Goal: Contribute content: Contribute content

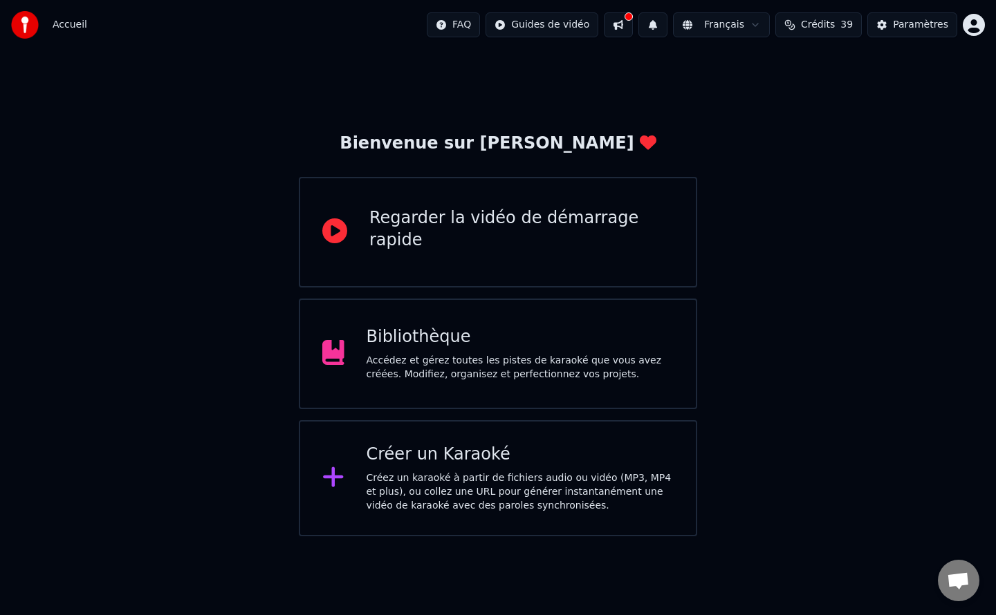
click at [454, 362] on div "Accédez et gérez toutes les pistes de karaoké que vous avez créées. Modifiez, o…" at bounding box center [520, 368] width 308 height 28
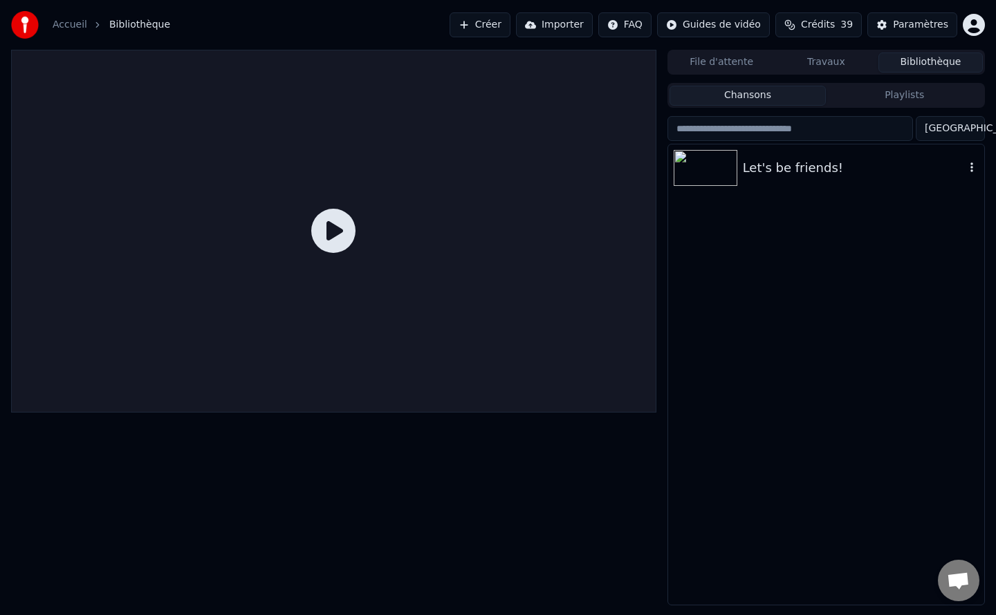
click at [709, 175] on img at bounding box center [705, 168] width 64 height 36
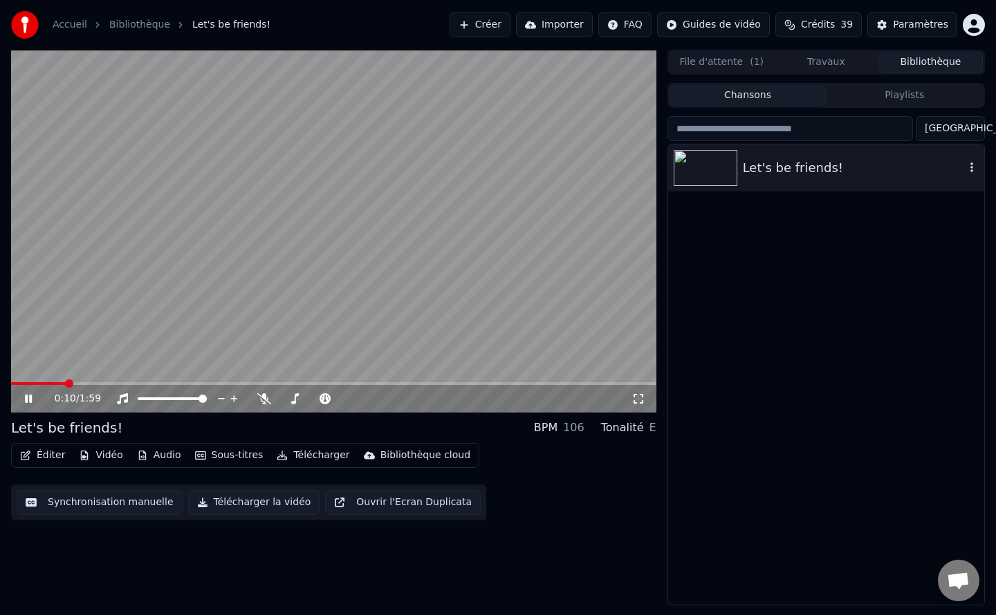
click at [724, 187] on div "Let's be friends!" at bounding box center [826, 167] width 316 height 47
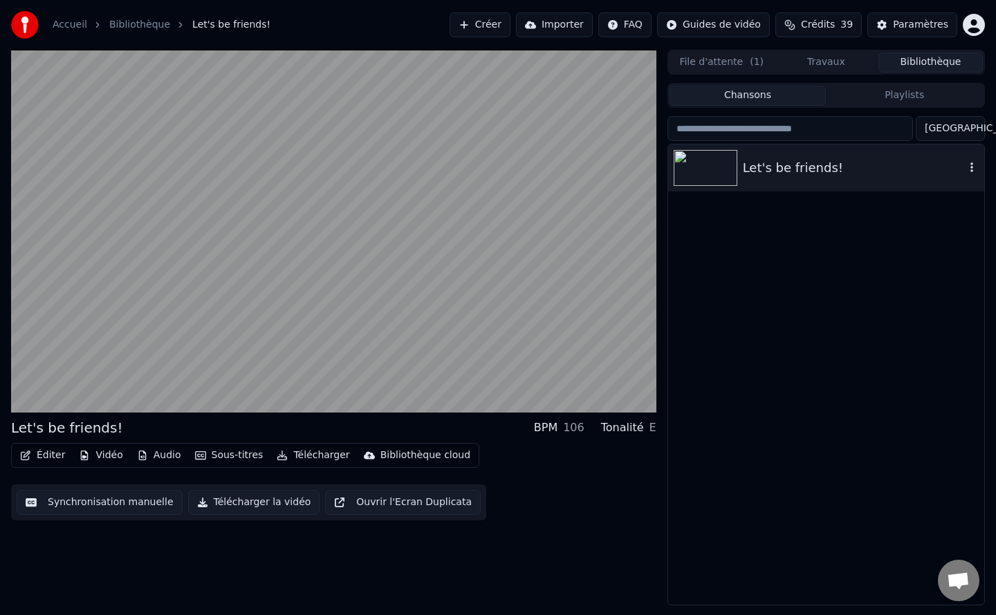
click at [979, 171] on div "Let's be friends!" at bounding box center [826, 167] width 316 height 47
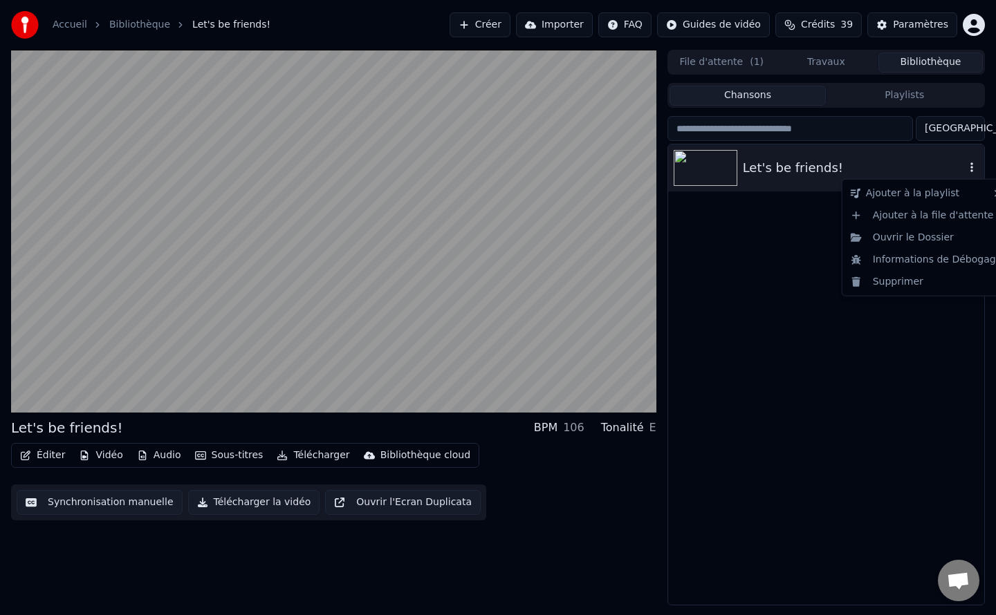
click at [972, 169] on icon "button" at bounding box center [971, 167] width 14 height 11
click at [890, 289] on div "Supprimer" at bounding box center [926, 282] width 162 height 22
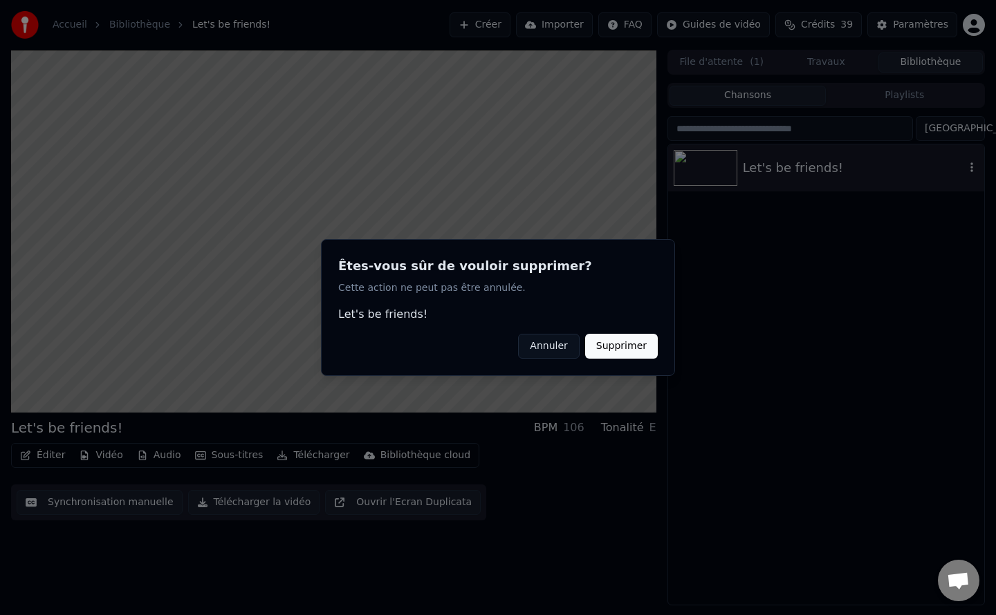
click at [608, 348] on button "Supprimer" at bounding box center [621, 346] width 73 height 25
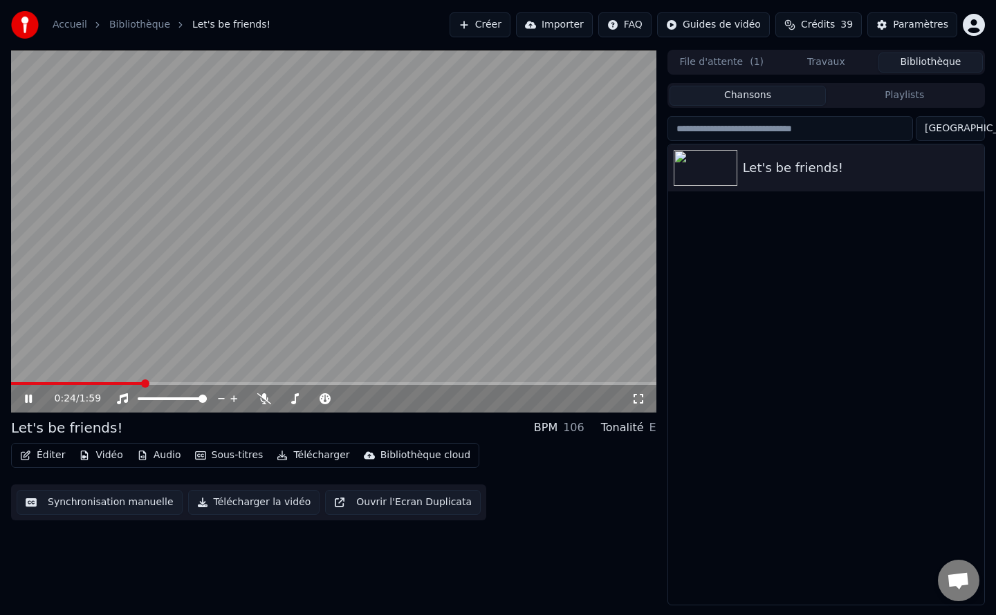
click at [29, 28] on img at bounding box center [25, 25] width 28 height 28
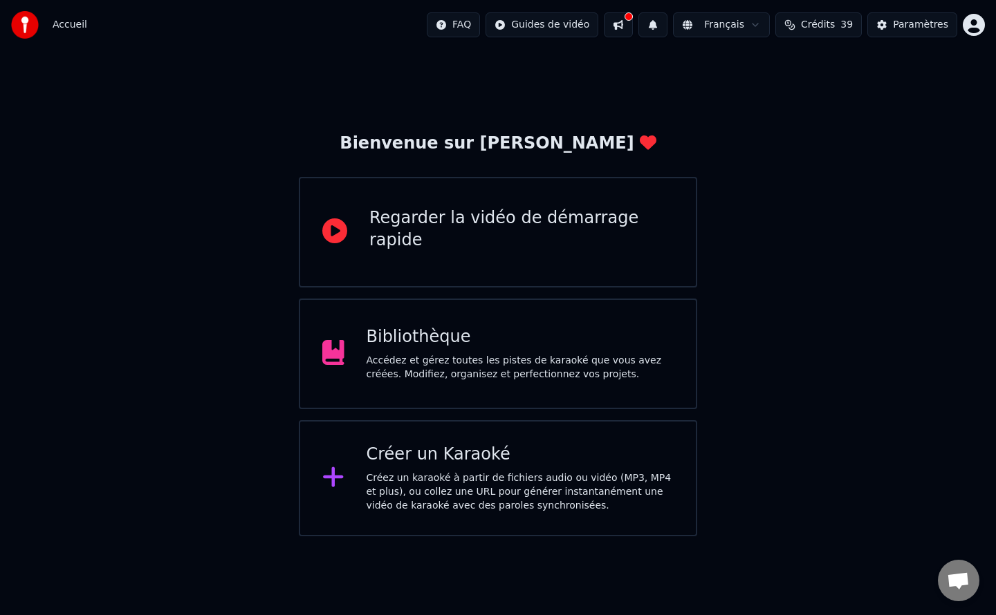
click at [400, 439] on div "Créer un Karaoké Créez un karaoké à partir de fichiers audio ou vidéo (MP3, MP4…" at bounding box center [498, 478] width 398 height 116
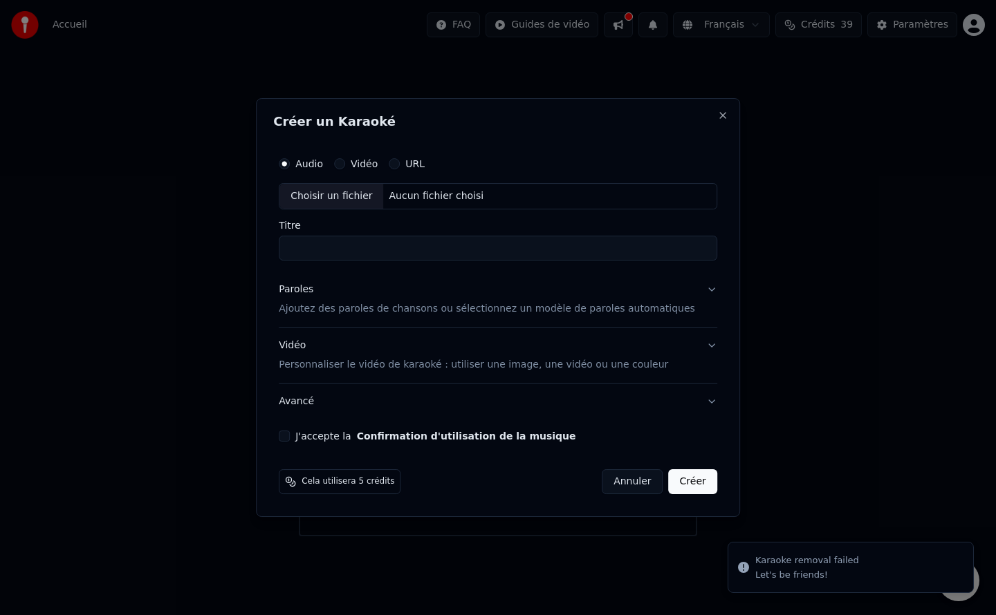
click at [345, 166] on button "Vidéo" at bounding box center [339, 163] width 11 height 11
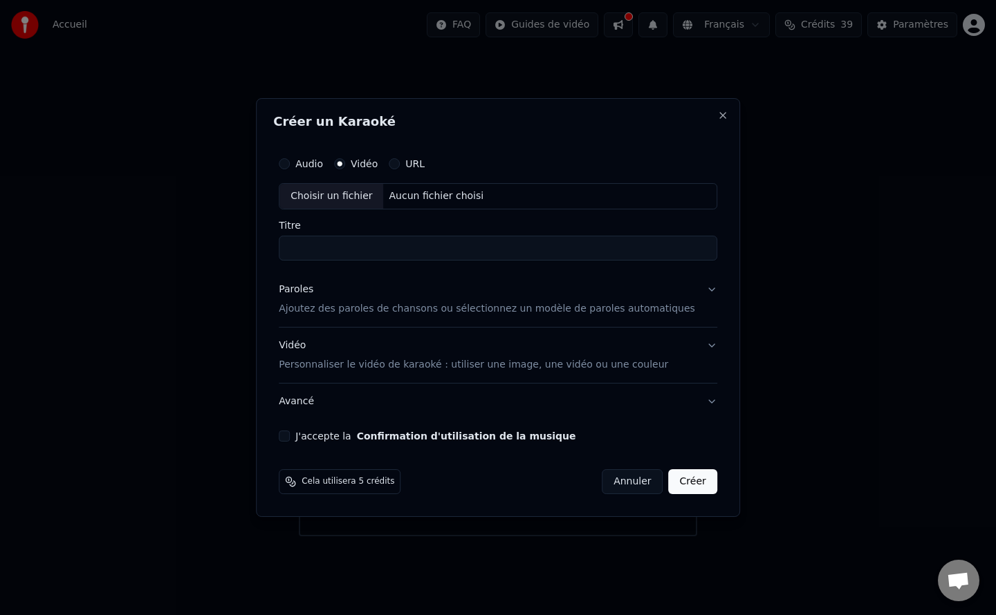
click at [313, 163] on div "Audio" at bounding box center [301, 163] width 44 height 11
click at [344, 248] on input "Titre" at bounding box center [498, 248] width 438 height 25
click at [491, 313] on p "Ajoutez des paroles de chansons ou sélectionnez un modèle de paroles automatiqu…" at bounding box center [487, 309] width 416 height 14
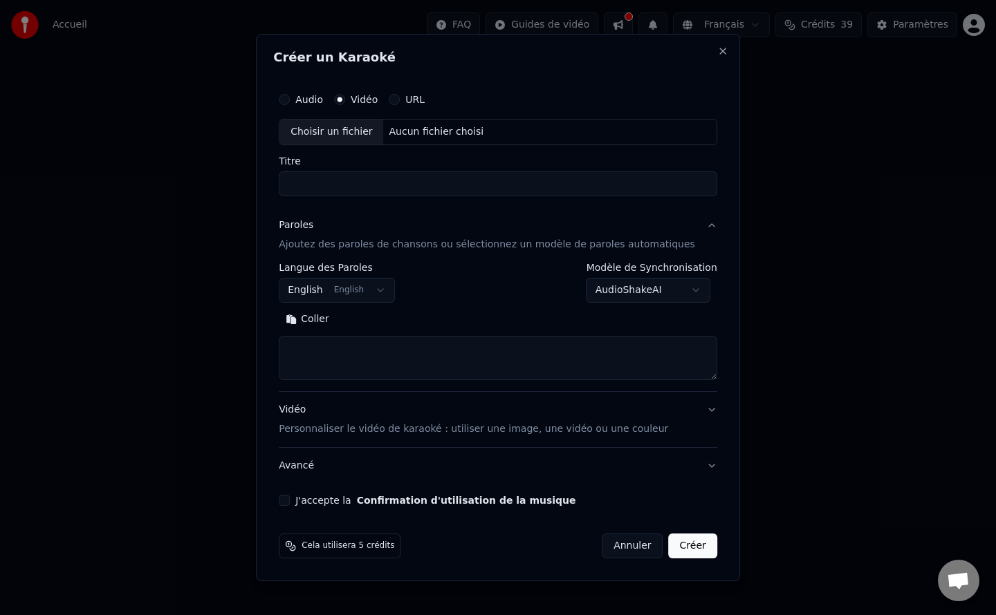
click at [327, 323] on button "Coller" at bounding box center [307, 319] width 57 height 22
drag, startPoint x: 435, startPoint y: 347, endPoint x: 305, endPoint y: 349, distance: 130.0
click at [305, 349] on textarea "**********" at bounding box center [477, 358] width 397 height 44
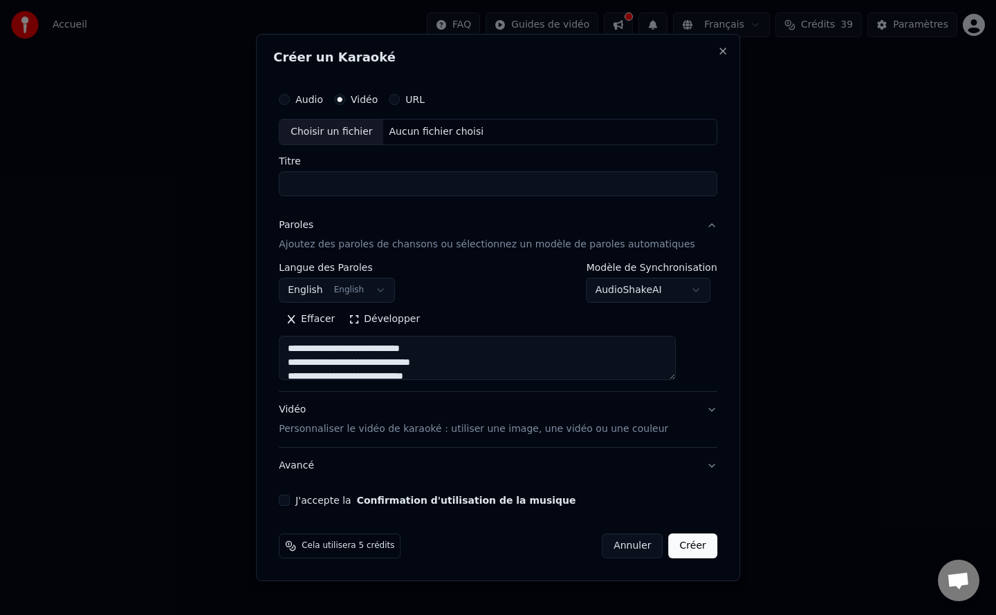
type textarea "**********"
click at [327, 181] on input "Titre" at bounding box center [498, 183] width 438 height 25
select select
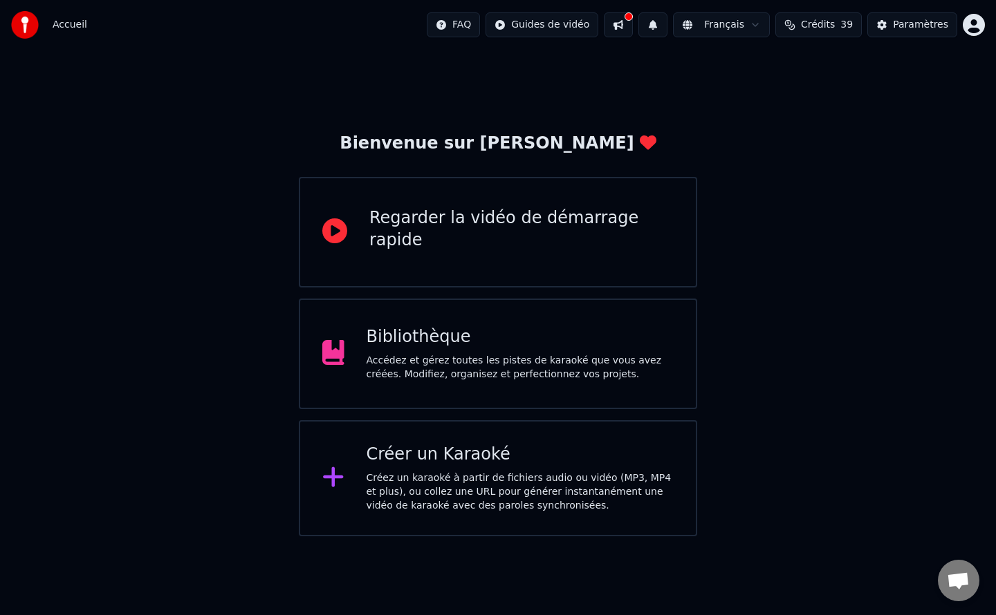
click at [523, 468] on div "Créer un Karaoké Créez un karaoké à partir de fichiers audio ou vidéo (MP3, MP4…" at bounding box center [520, 478] width 308 height 69
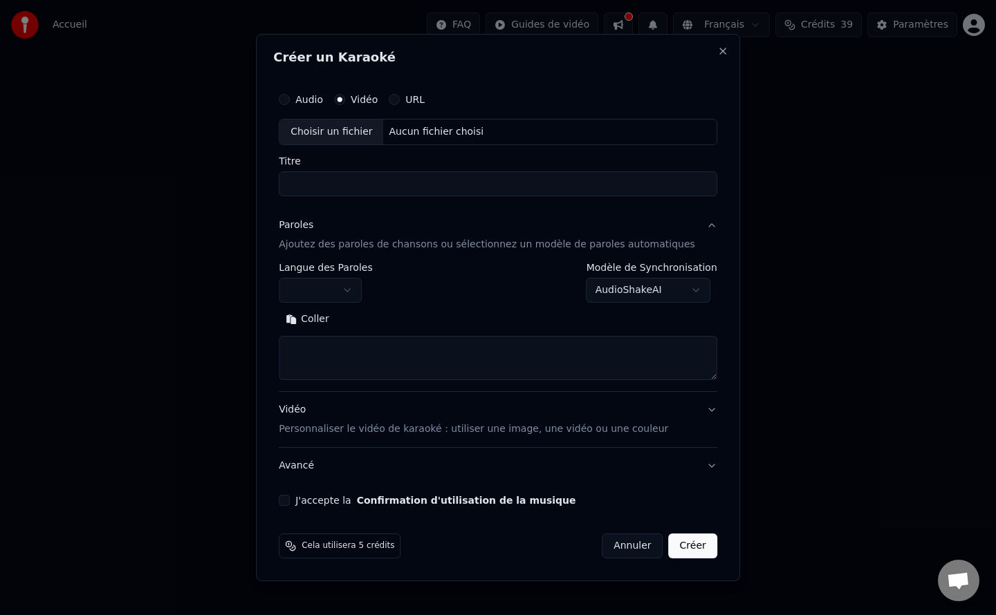
click at [327, 317] on button "Coller" at bounding box center [307, 319] width 57 height 22
drag, startPoint x: 444, startPoint y: 349, endPoint x: 284, endPoint y: 344, distance: 159.8
click at [284, 344] on div "**********" at bounding box center [498, 308] width 484 height 548
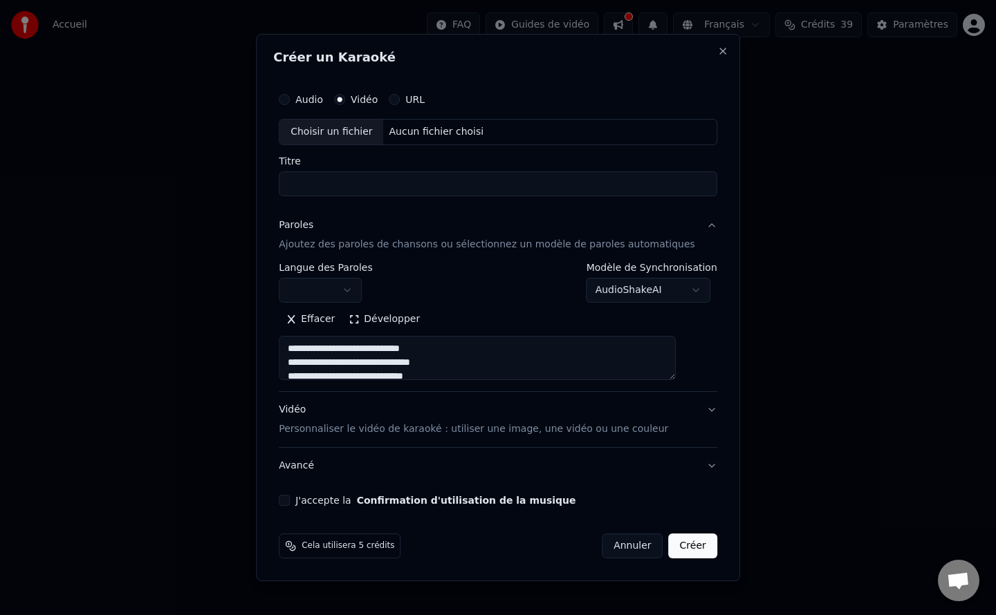
type textarea "**********"
click at [310, 464] on button "Avancé" at bounding box center [498, 466] width 438 height 36
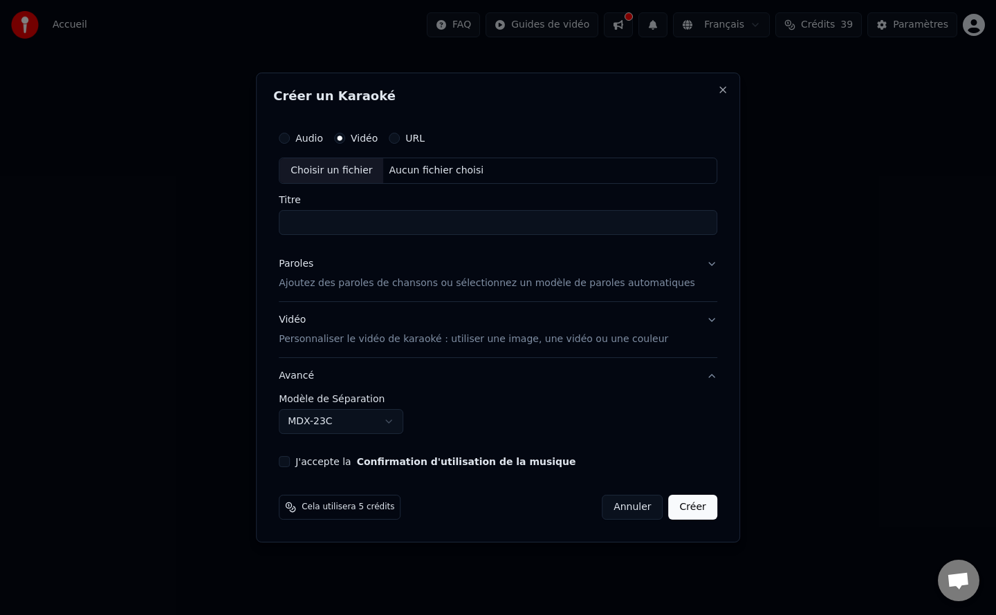
click at [358, 173] on div "Choisir un fichier" at bounding box center [331, 170] width 104 height 25
click at [290, 141] on button "Audio" at bounding box center [284, 138] width 11 height 11
click at [362, 169] on div "Choisir un fichier" at bounding box center [331, 170] width 104 height 25
type input "**********"
click at [290, 462] on button "J'accepte la Confirmation d'utilisation de la musique" at bounding box center [284, 461] width 11 height 11
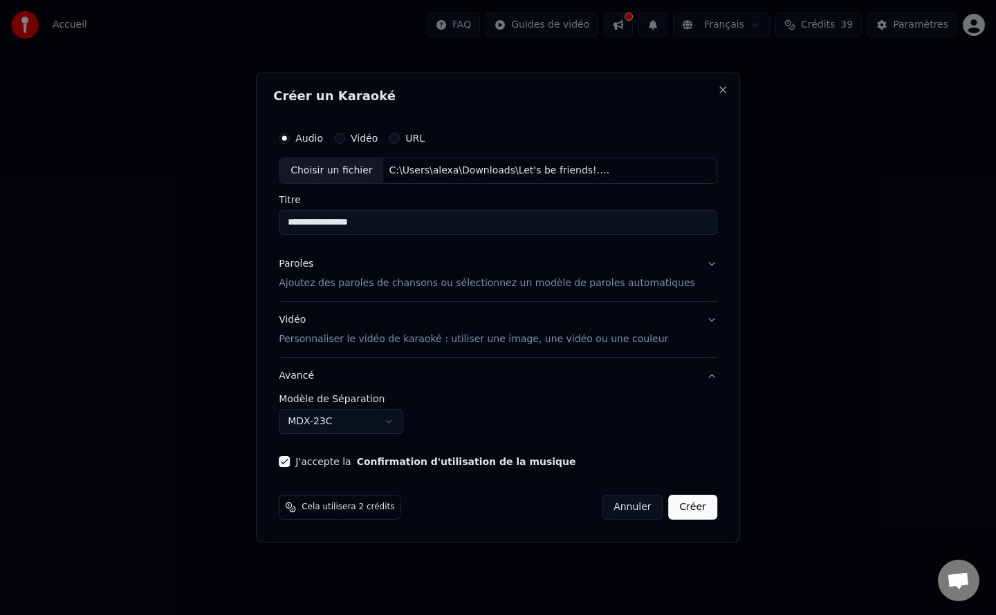
click at [681, 512] on button "Créer" at bounding box center [693, 507] width 48 height 25
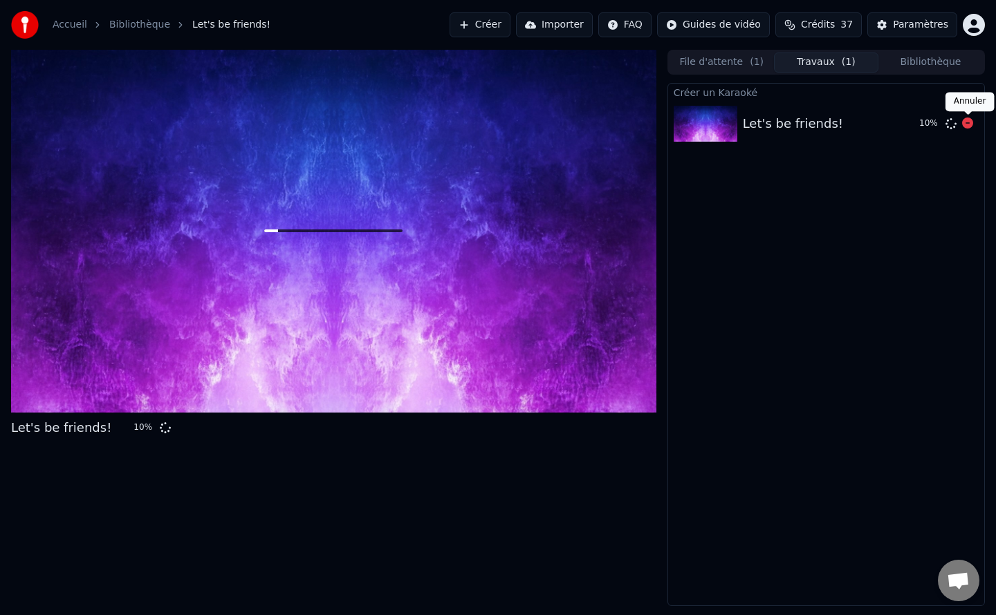
click at [965, 120] on icon at bounding box center [967, 123] width 11 height 11
click at [146, 28] on link "Bibliothèque" at bounding box center [139, 25] width 61 height 14
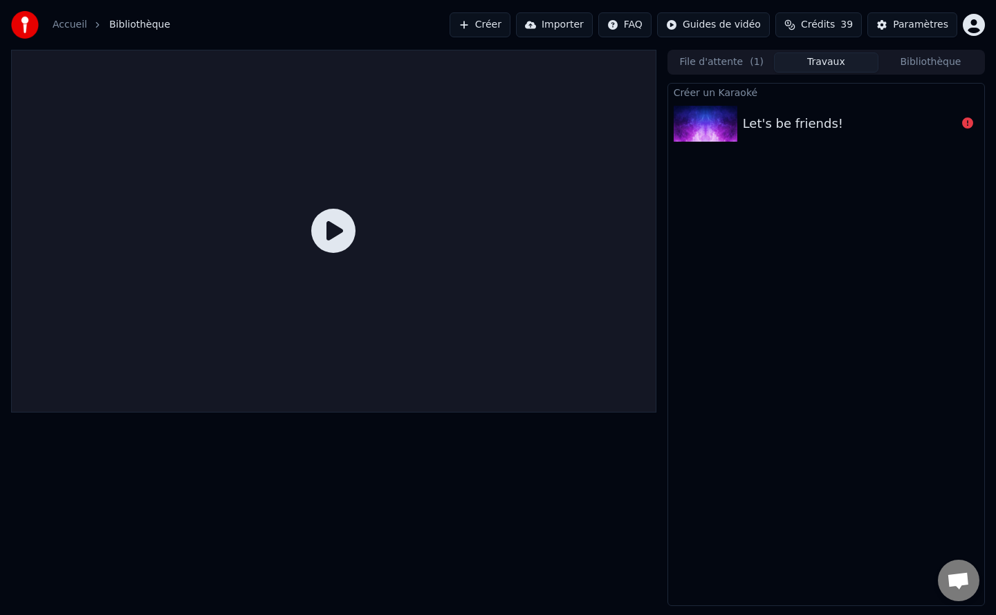
click at [65, 26] on link "Accueil" at bounding box center [70, 25] width 35 height 14
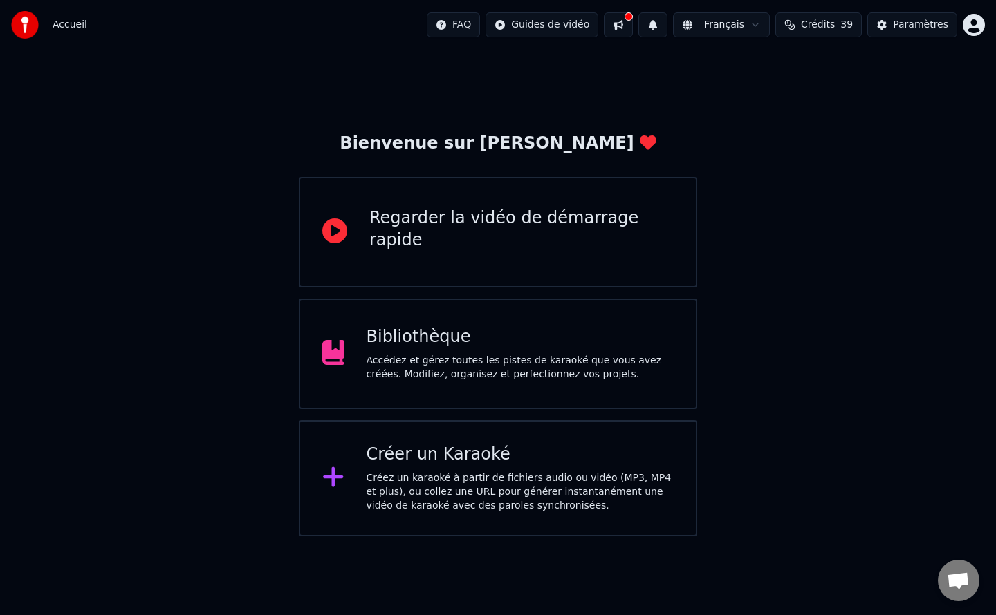
click at [447, 481] on div "Créez un karaoké à partir de fichiers audio ou vidéo (MP3, MP4 et plus), ou col…" at bounding box center [520, 492] width 308 height 41
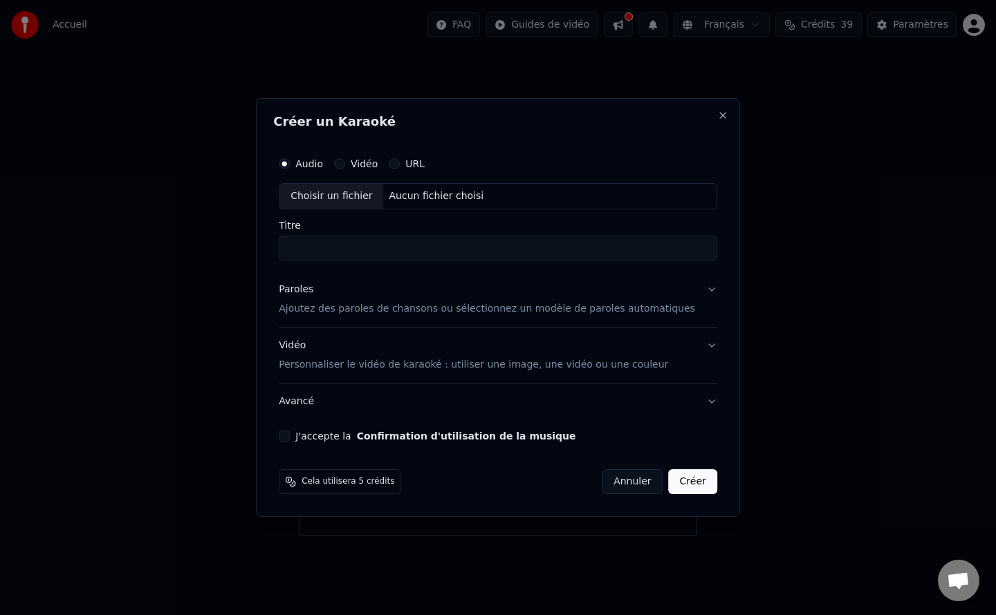
click at [328, 198] on div "Choisir un fichier" at bounding box center [331, 196] width 104 height 25
type input "**********"
click at [691, 288] on button "Paroles Ajoutez des paroles de chansons ou sélectionnez un modèle de paroles au…" at bounding box center [498, 299] width 438 height 55
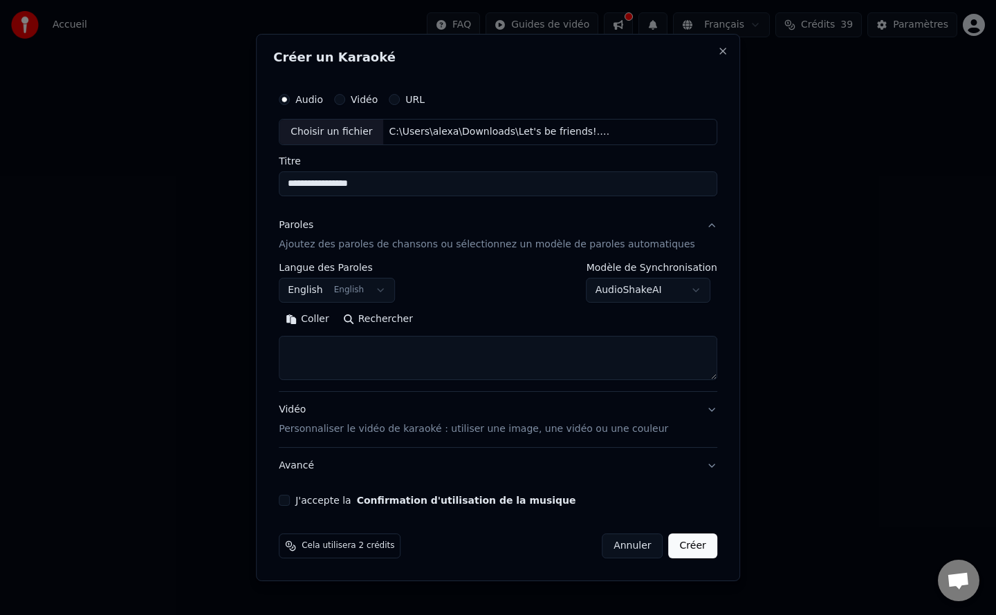
click at [321, 321] on button "Coller" at bounding box center [307, 319] width 57 height 22
click at [425, 353] on textarea "**********" at bounding box center [477, 358] width 397 height 44
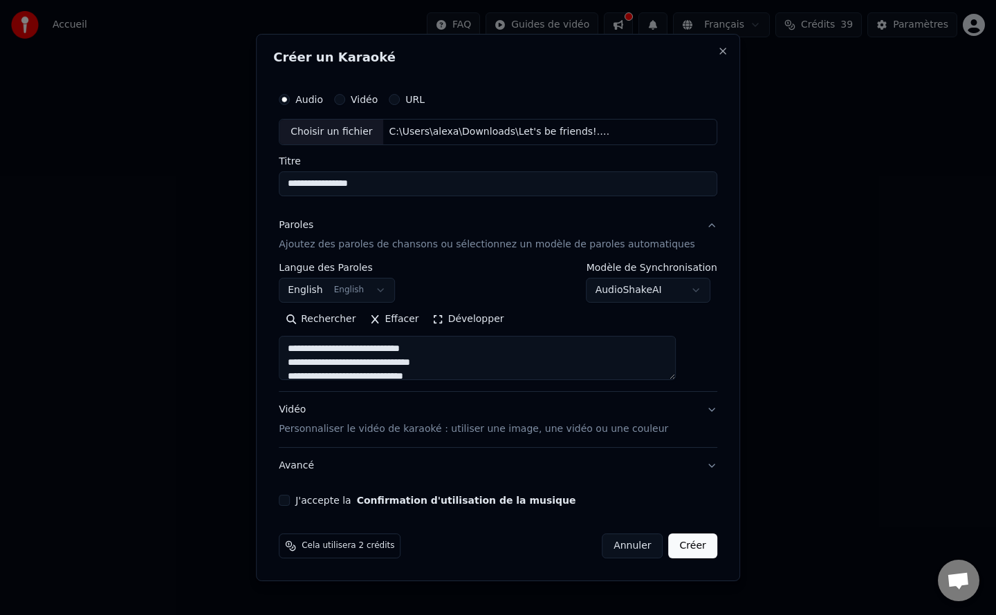
type textarea "**********"
click at [310, 467] on button "Avancé" at bounding box center [498, 466] width 438 height 36
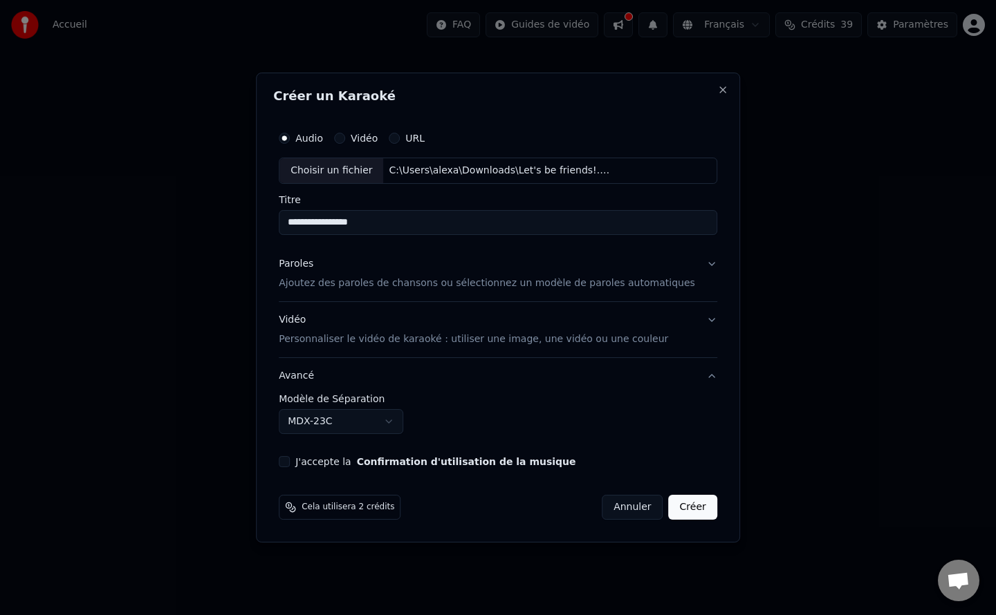
click at [328, 335] on p "Personnaliser le vidéo de karaoké : utiliser une image, une vidéo ou une couleur" at bounding box center [473, 340] width 389 height 14
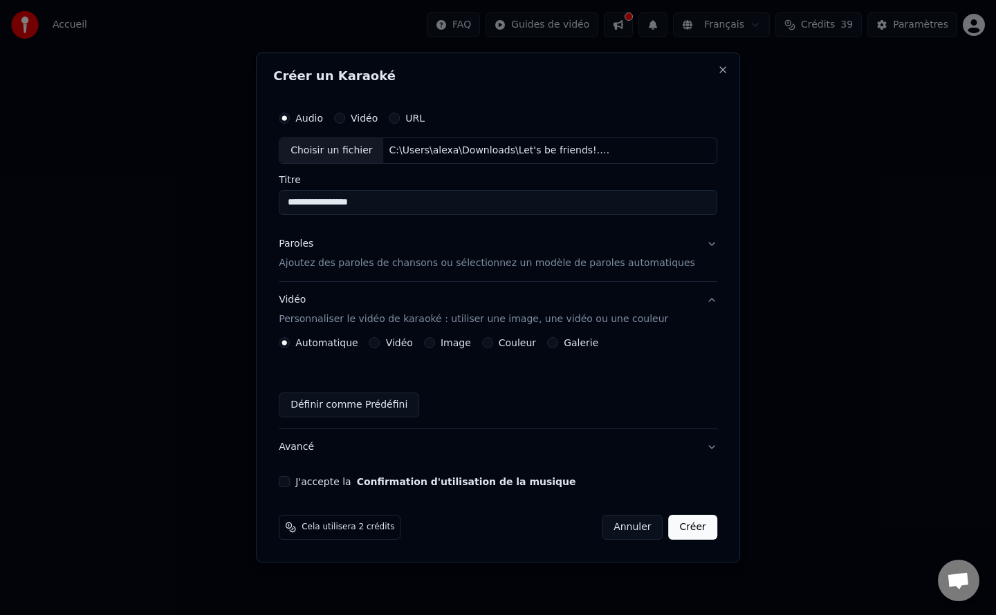
click at [435, 343] on button "Image" at bounding box center [429, 342] width 11 height 11
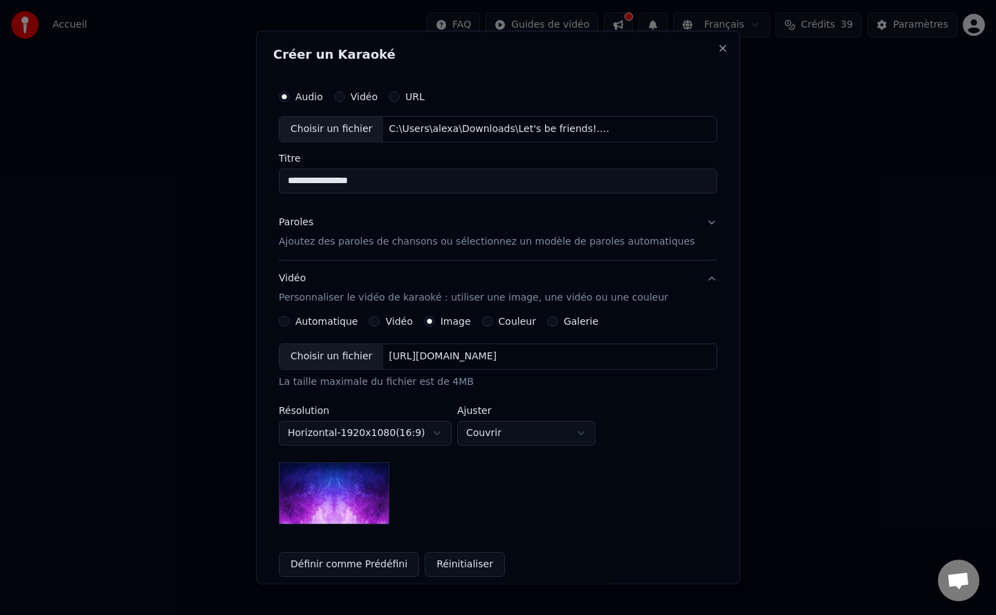
click at [357, 356] on div "Choisir un fichier" at bounding box center [331, 356] width 104 height 25
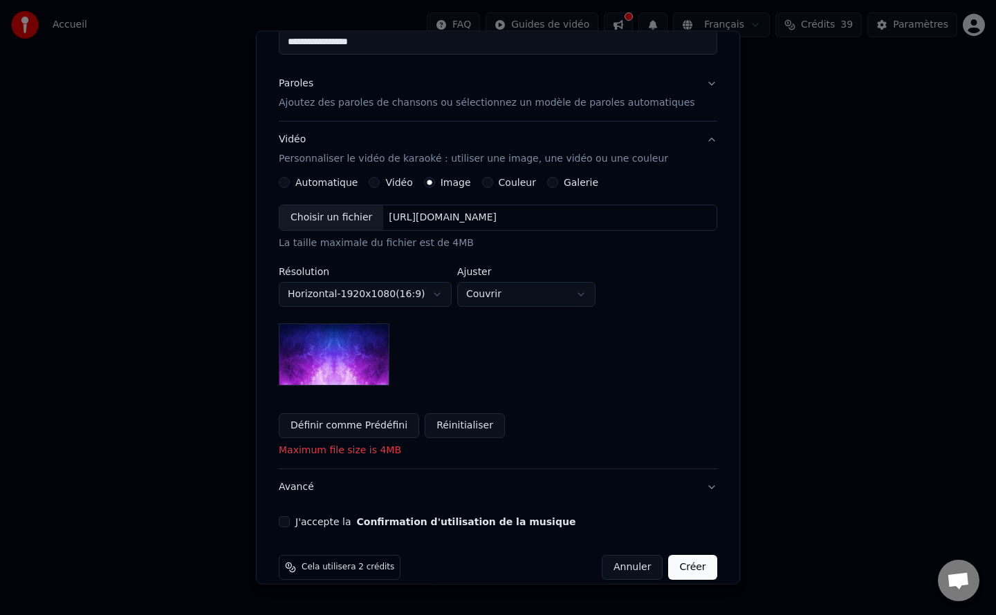
scroll to position [155, 0]
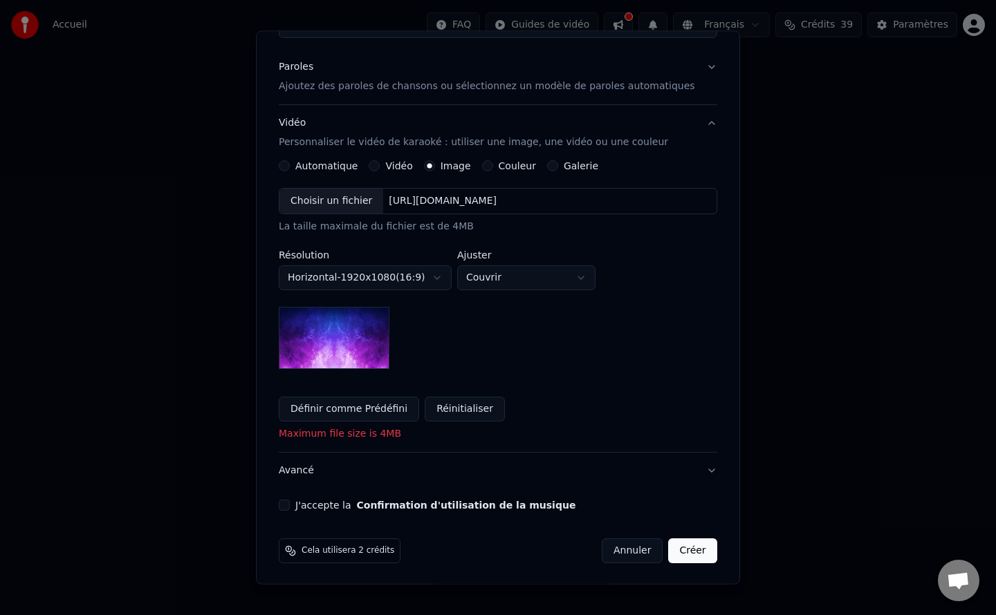
click at [345, 203] on div "Choisir un fichier" at bounding box center [331, 201] width 104 height 25
click at [358, 189] on div "Choisir un fichier" at bounding box center [331, 201] width 104 height 25
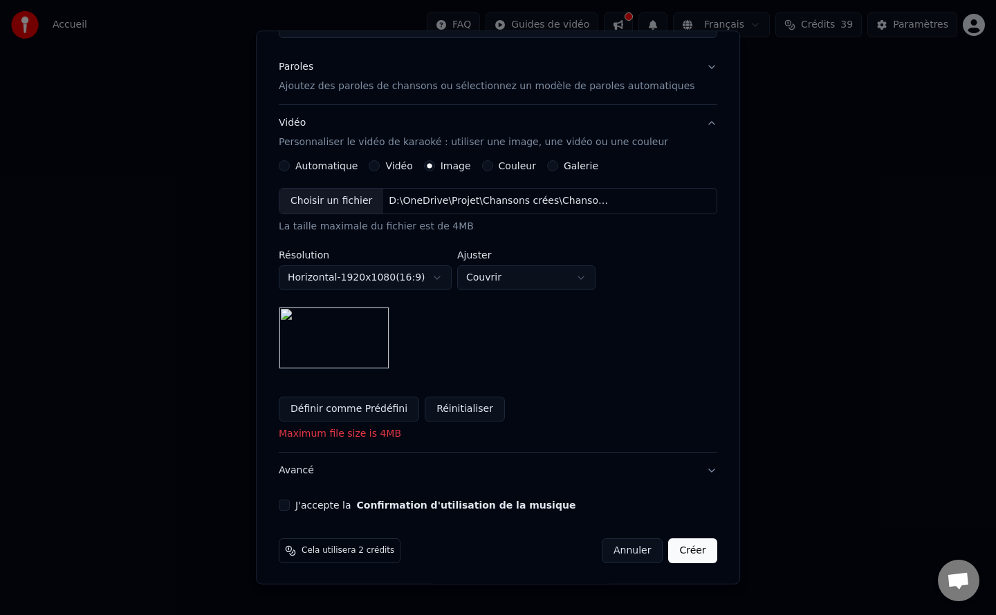
click at [676, 560] on button "Créer" at bounding box center [693, 551] width 48 height 25
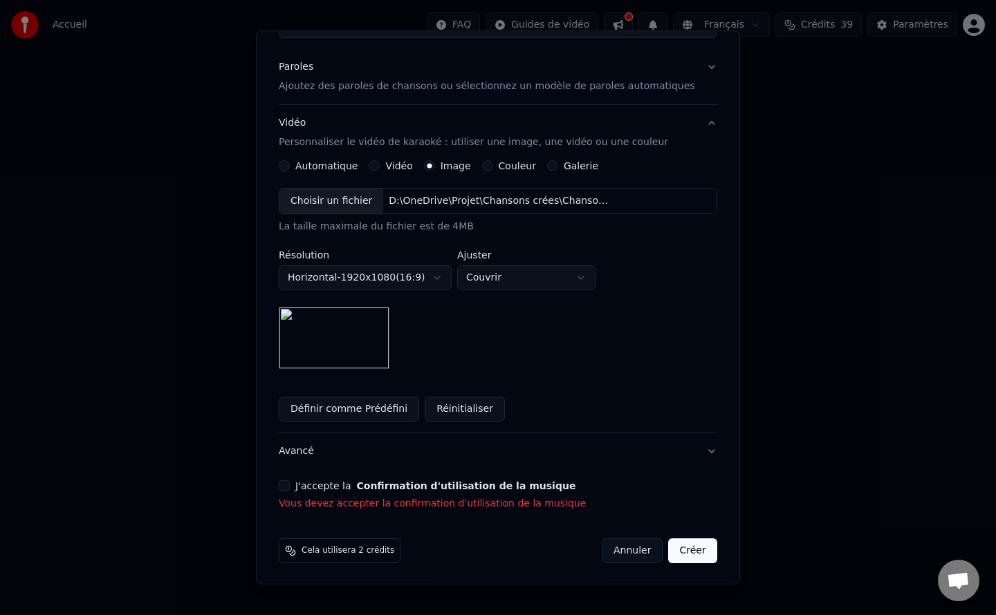
click at [290, 488] on button "J'accepte la Confirmation d'utilisation de la musique" at bounding box center [284, 486] width 11 height 11
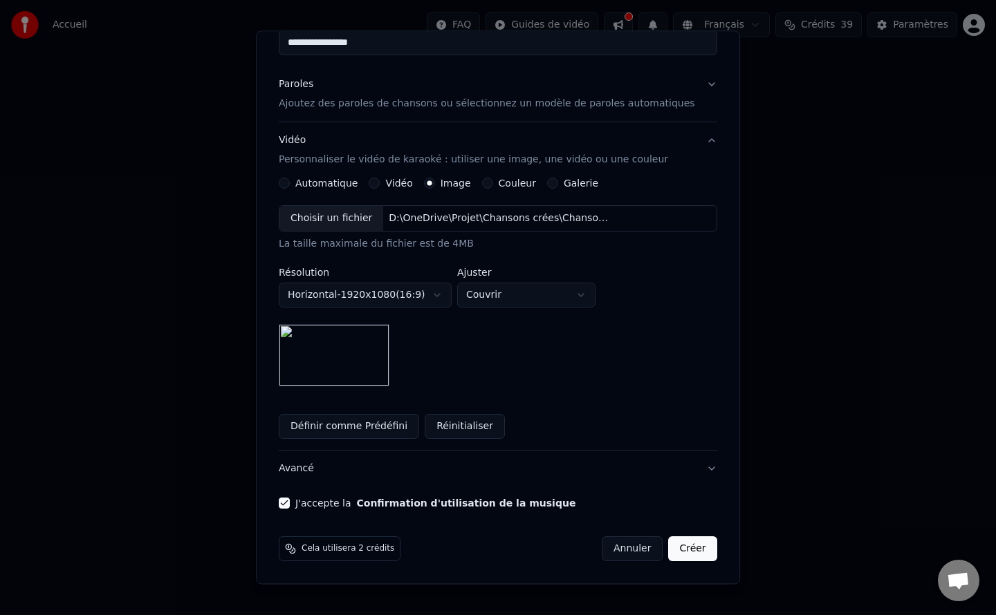
scroll to position [136, 0]
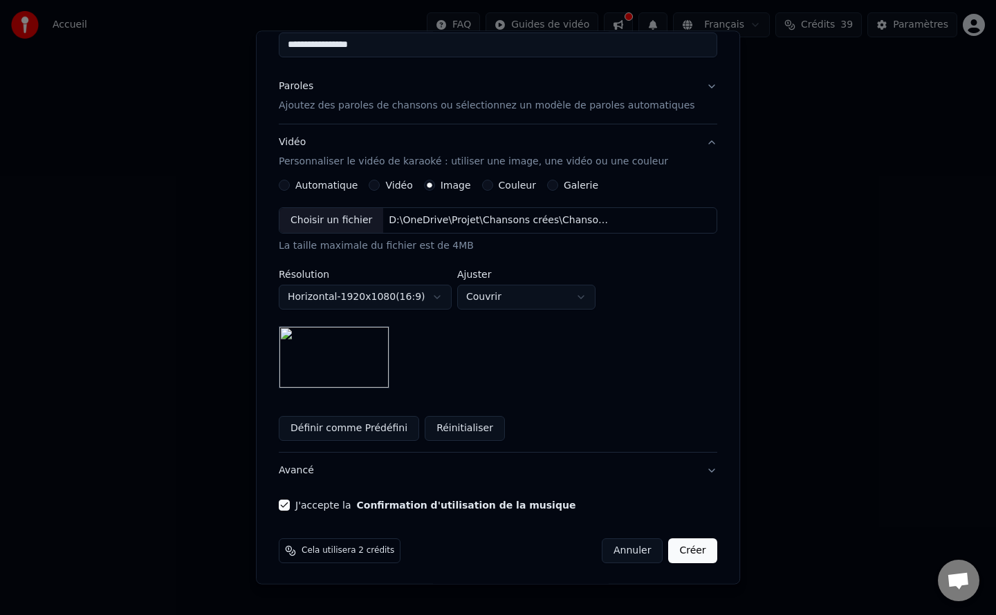
click at [669, 548] on button "Créer" at bounding box center [693, 551] width 48 height 25
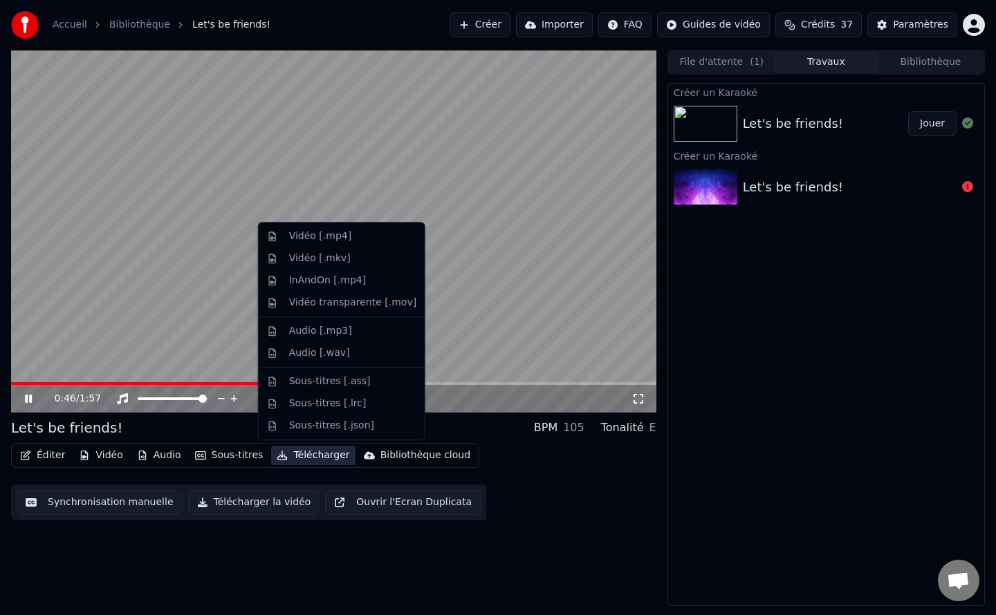
click at [308, 452] on button "Télécharger" at bounding box center [313, 455] width 84 height 19
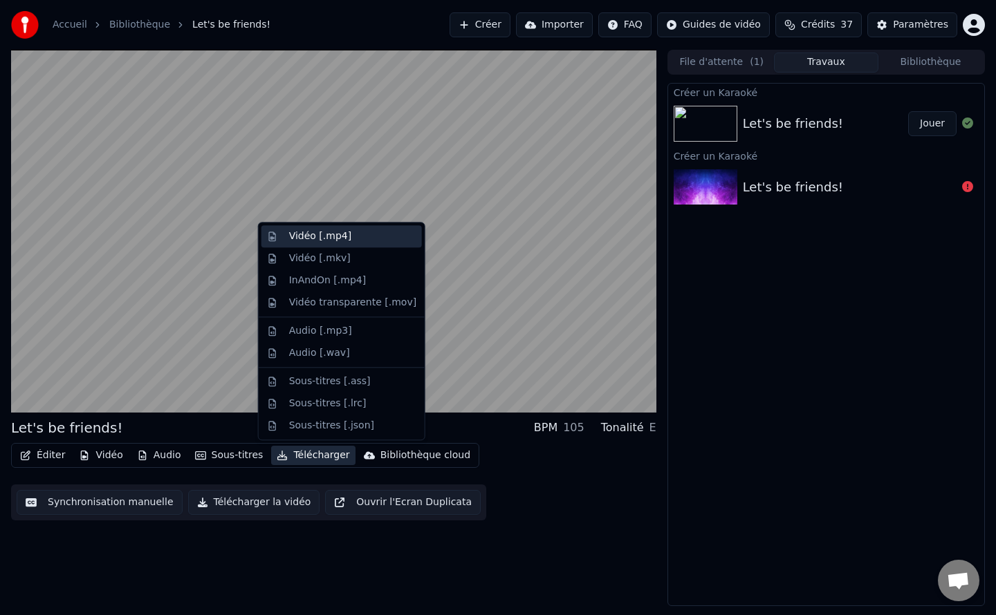
click at [337, 242] on div "Vidéo [.mp4]" at bounding box center [320, 237] width 62 height 14
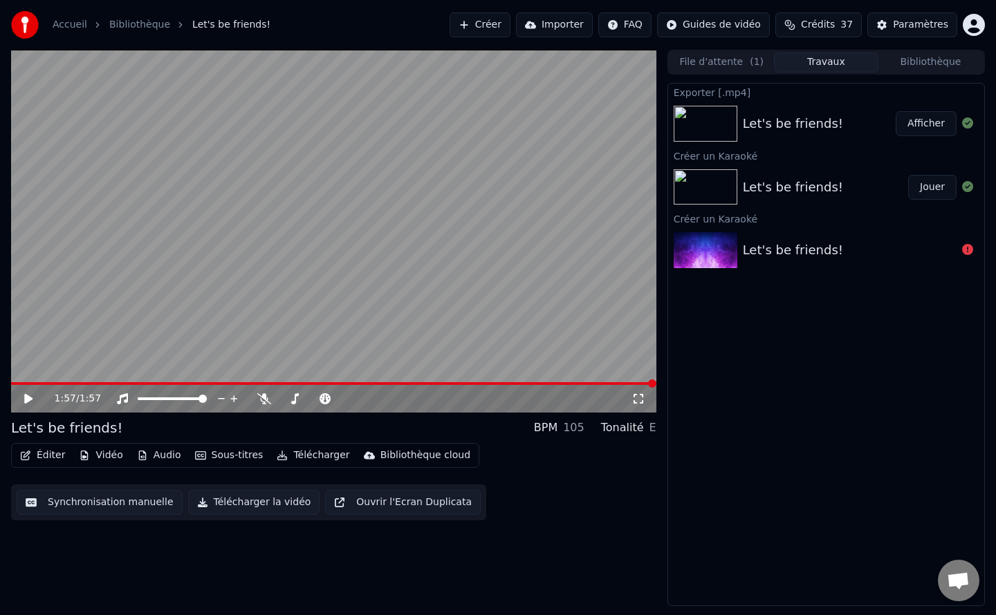
click at [933, 124] on button "Afficher" at bounding box center [925, 123] width 61 height 25
